Goal: Information Seeking & Learning: Learn about a topic

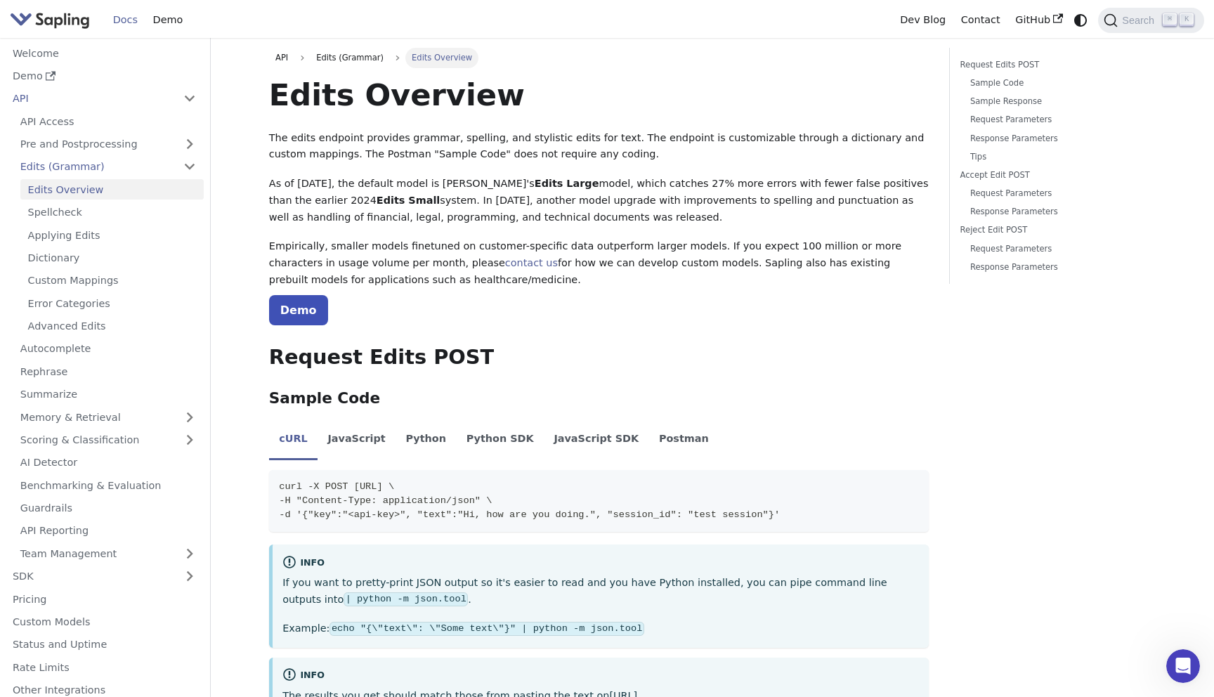
click at [30, 8] on div "Docs Demo" at bounding box center [451, 20] width 882 height 30
click at [42, 26] on img "Main" at bounding box center [50, 20] width 80 height 20
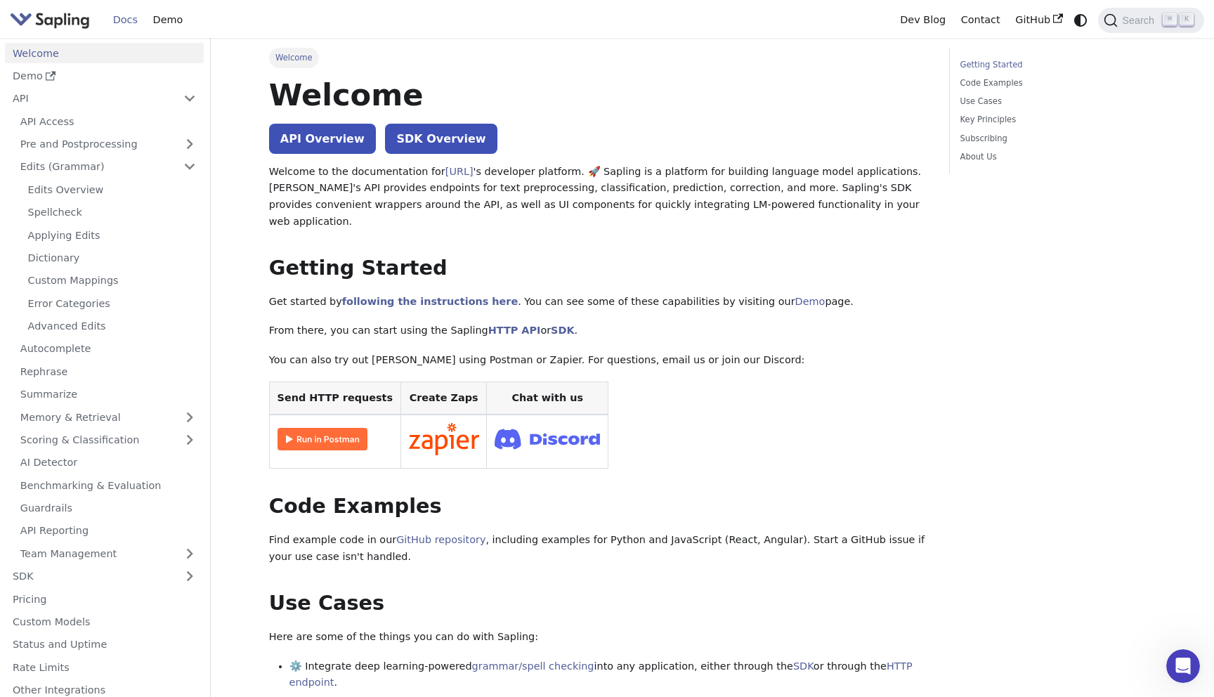
click at [42, 26] on img "Main" at bounding box center [50, 20] width 80 height 20
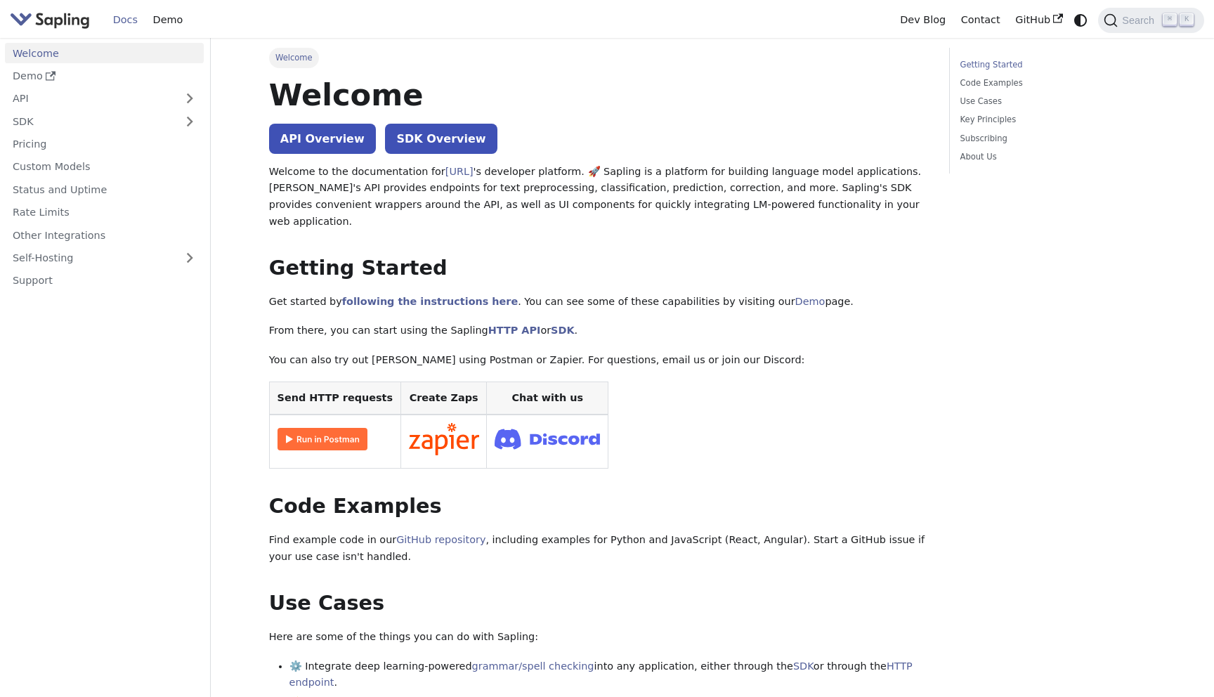
click at [201, 105] on button "Expand sidebar category 'API'" at bounding box center [190, 99] width 28 height 20
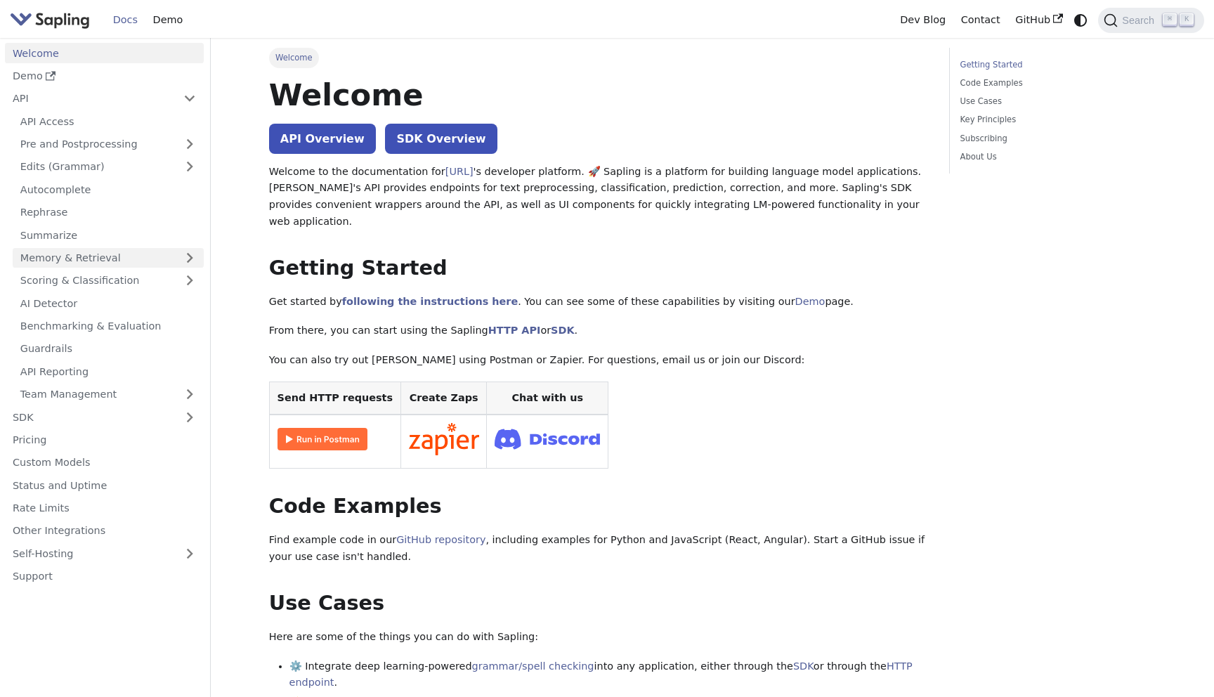
click at [196, 252] on link "Memory & Retrieval" at bounding box center [108, 258] width 191 height 20
